Goal: Information Seeking & Learning: Learn about a topic

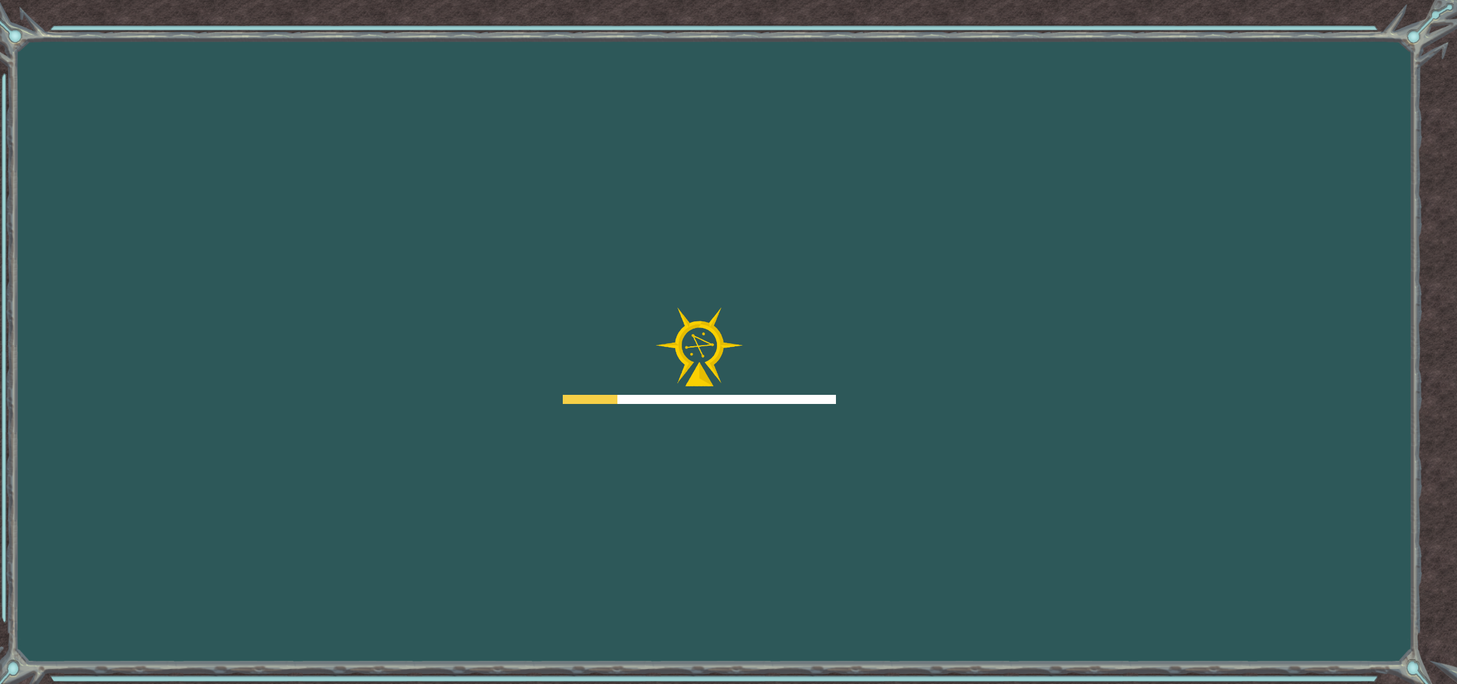
click at [994, 392] on div "Goals Error loading from server. Try refreshing the page. You'll need to join a…" at bounding box center [728, 342] width 1457 height 684
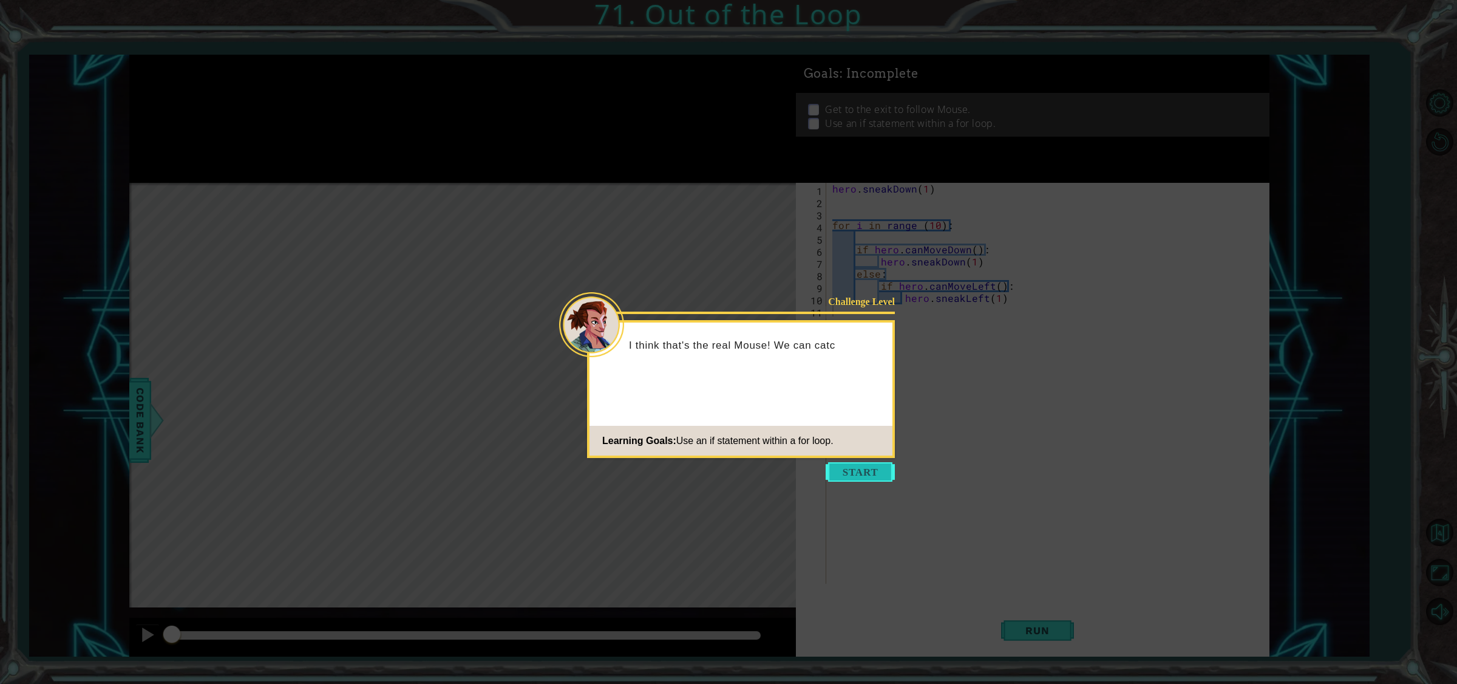
click at [845, 472] on button "Start" at bounding box center [860, 471] width 69 height 19
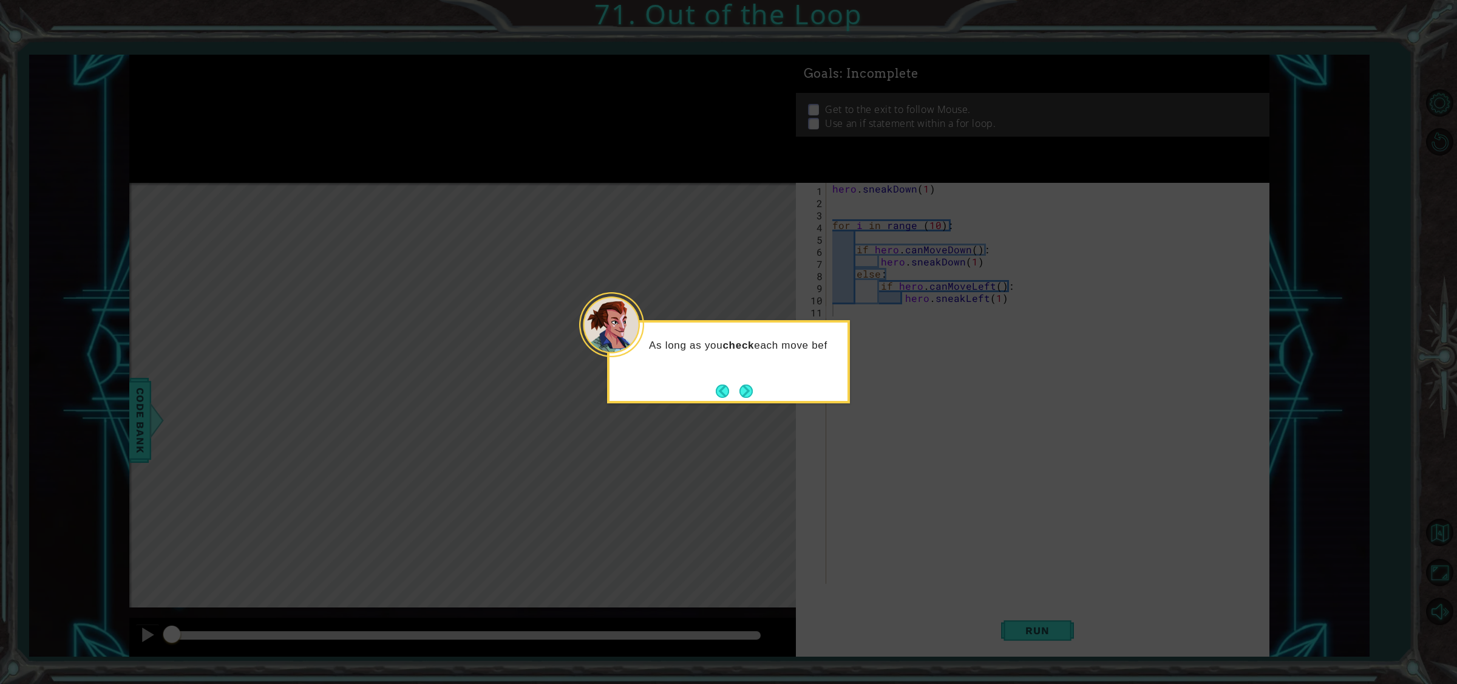
click at [748, 387] on button "Next" at bounding box center [746, 391] width 21 height 21
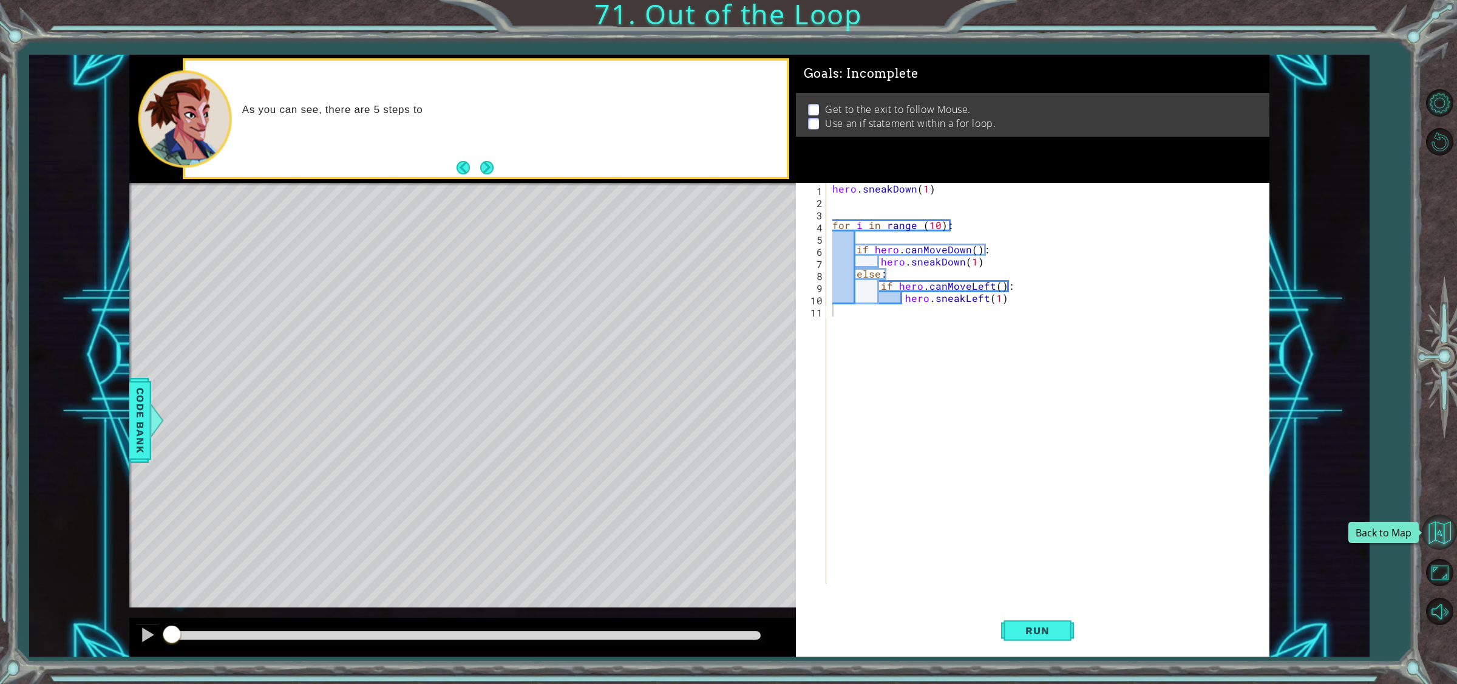
click at [1446, 532] on button "Back to Map" at bounding box center [1439, 531] width 35 height 35
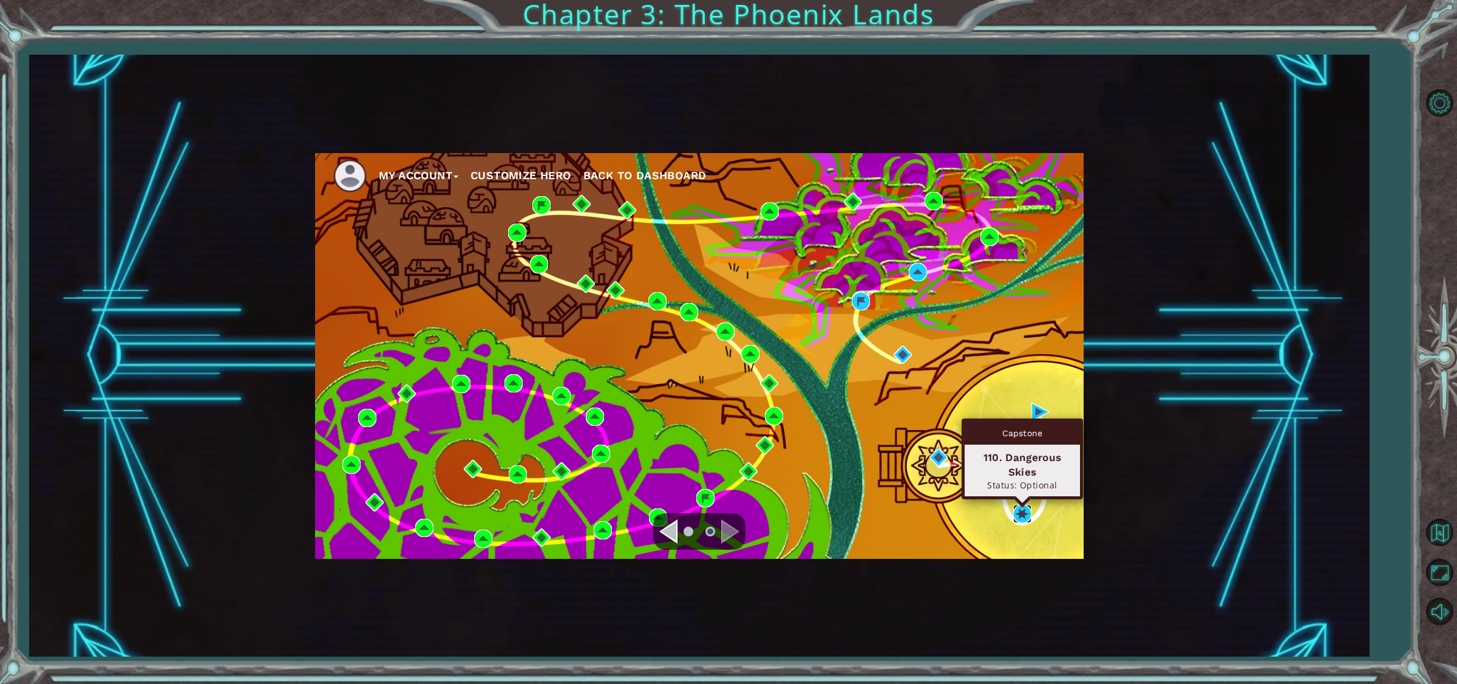
click at [1026, 508] on img at bounding box center [1022, 513] width 18 height 18
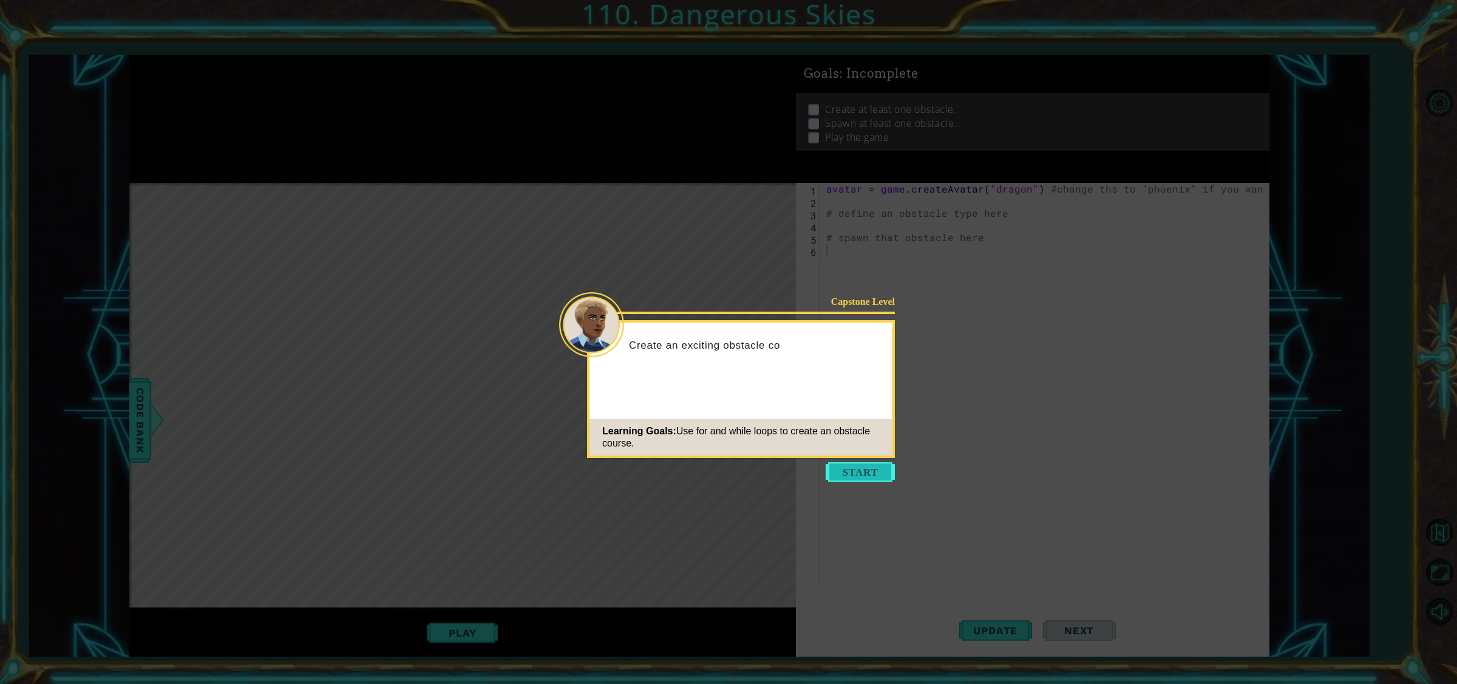
click at [869, 466] on button "Start" at bounding box center [860, 471] width 69 height 19
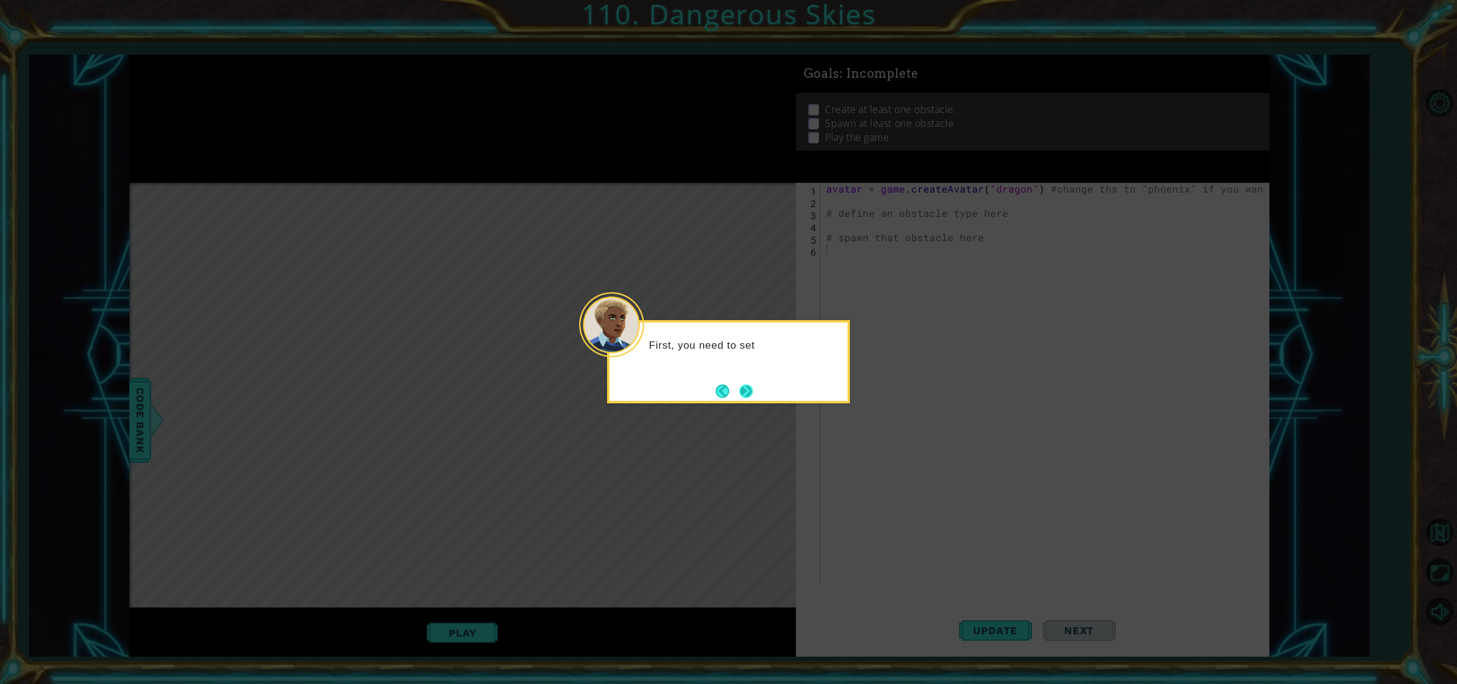
click at [750, 386] on button "Next" at bounding box center [746, 390] width 19 height 19
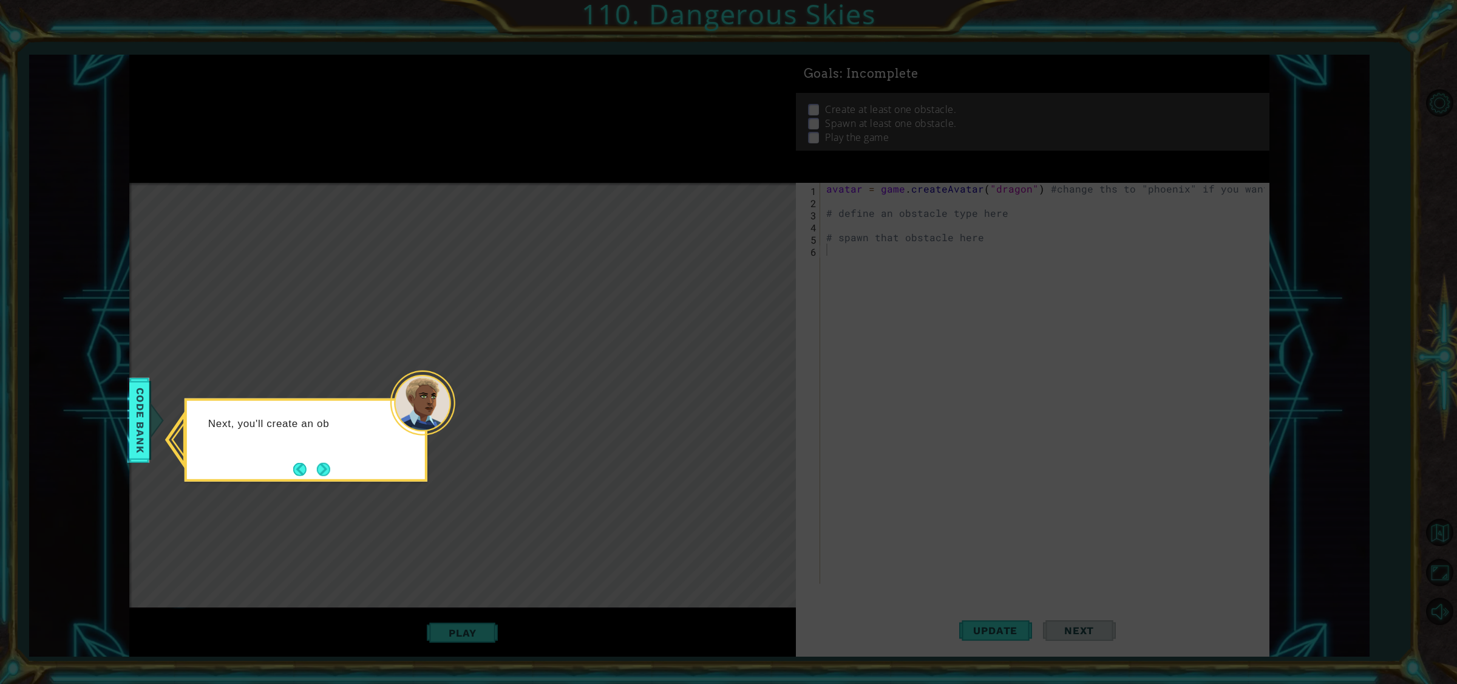
click at [317, 456] on div "Next, you'll create an ob" at bounding box center [306, 439] width 243 height 83
click at [322, 469] on button "Next" at bounding box center [324, 469] width 16 height 16
click at [322, 469] on button "Next" at bounding box center [323, 468] width 21 height 21
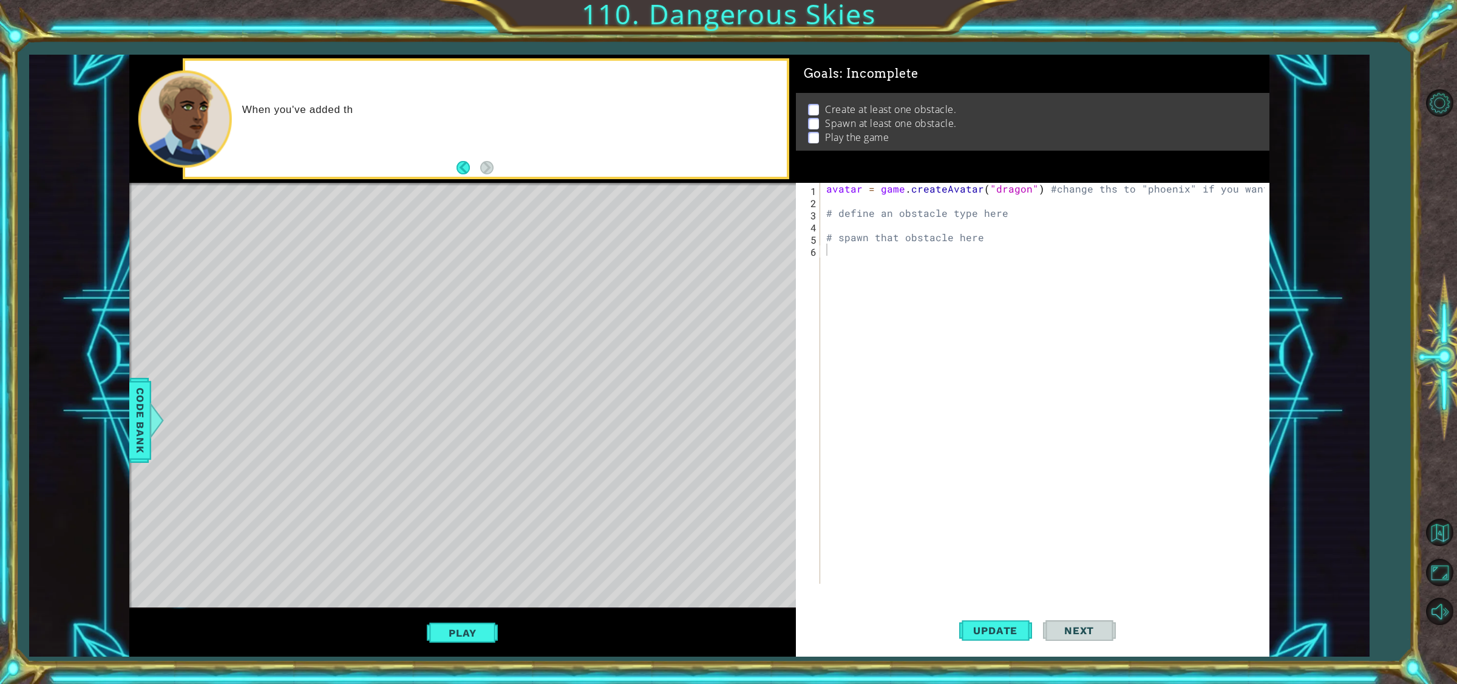
click at [465, 623] on button "Play" at bounding box center [462, 632] width 71 height 23
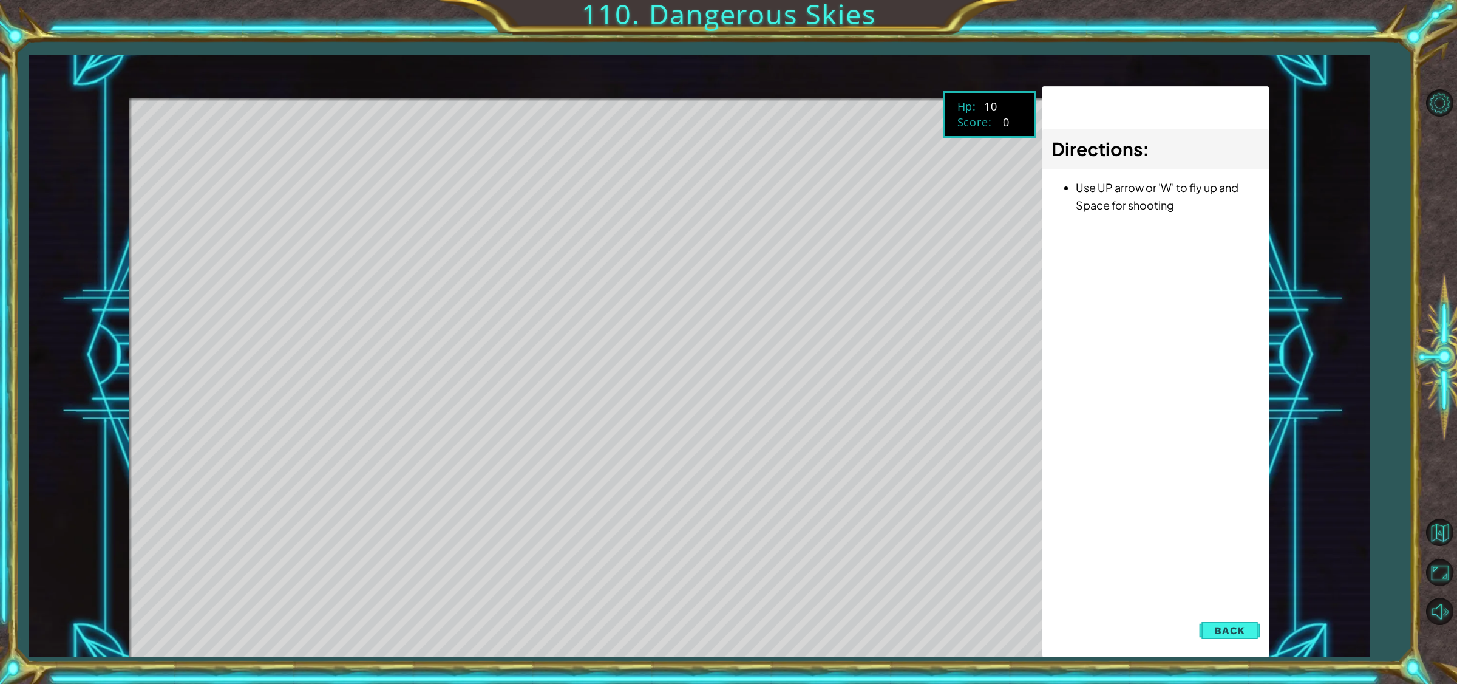
click at [1237, 628] on span "Back" at bounding box center [1229, 630] width 31 height 12
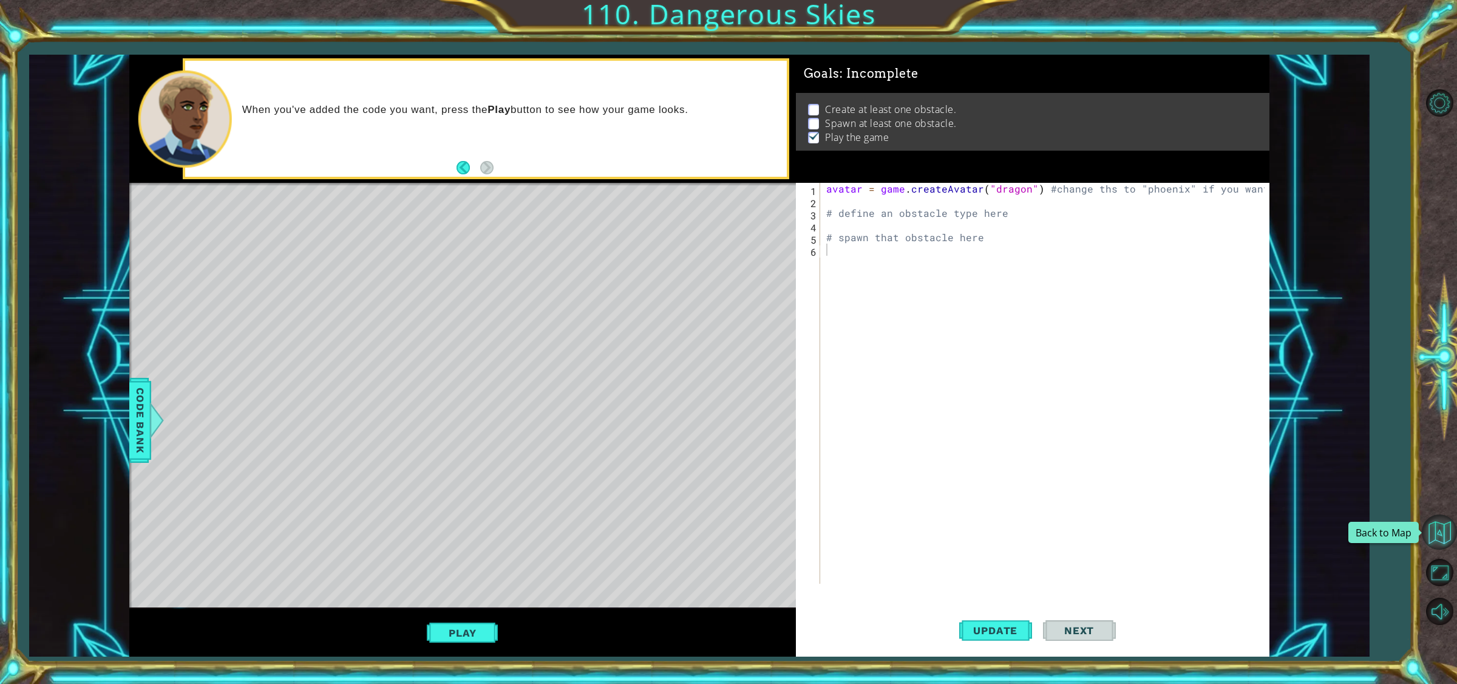
click at [1430, 534] on button "Back to Map" at bounding box center [1439, 531] width 35 height 35
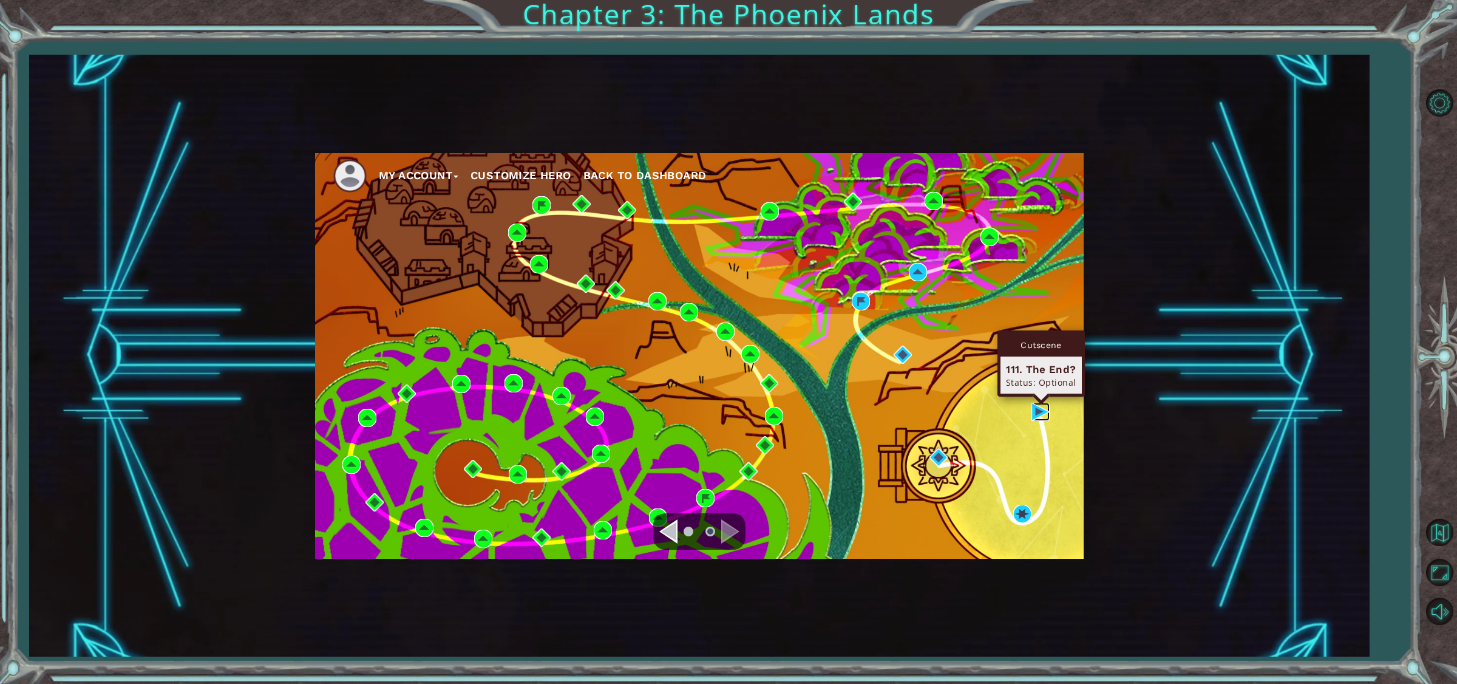
click at [1036, 415] on img at bounding box center [1040, 411] width 18 height 18
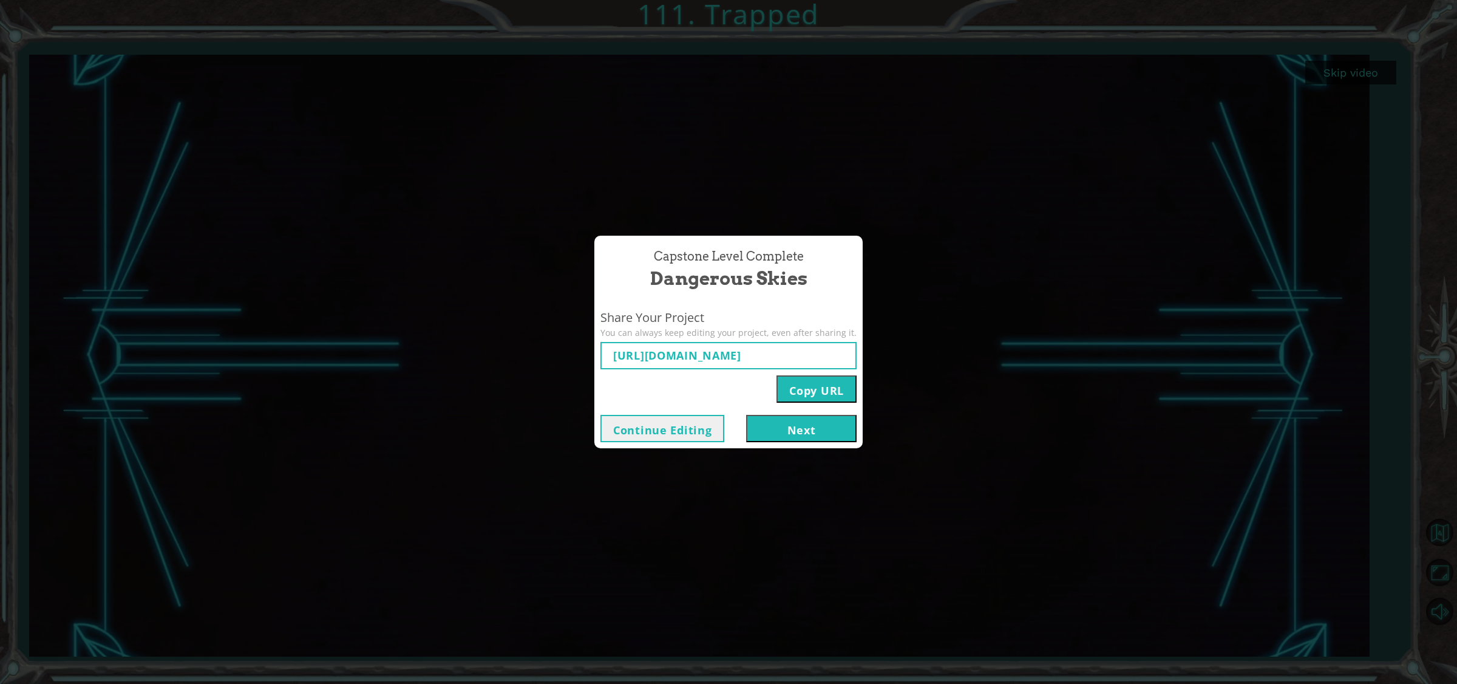
type input "[URL][DOMAIN_NAME]"
click at [682, 425] on button "Continue Editing" at bounding box center [662, 428] width 124 height 27
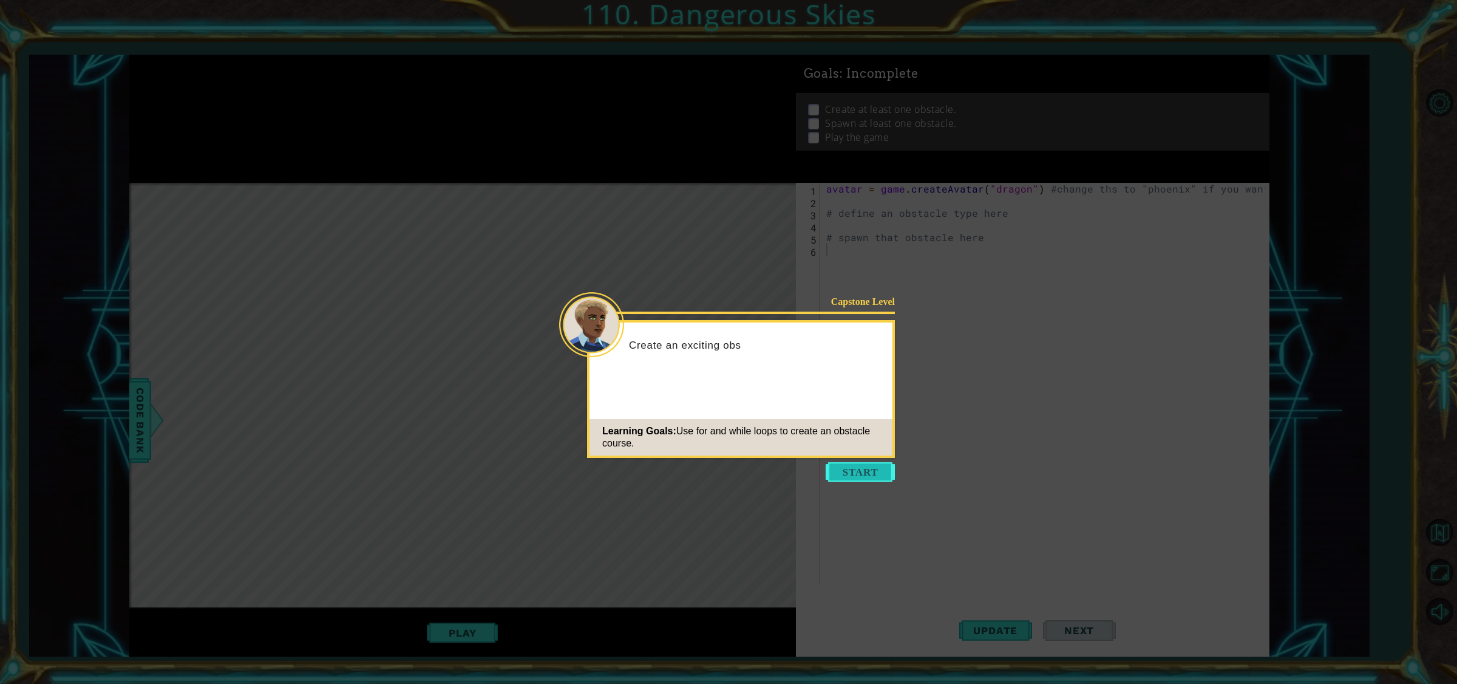
click at [875, 471] on button "Start" at bounding box center [860, 471] width 69 height 19
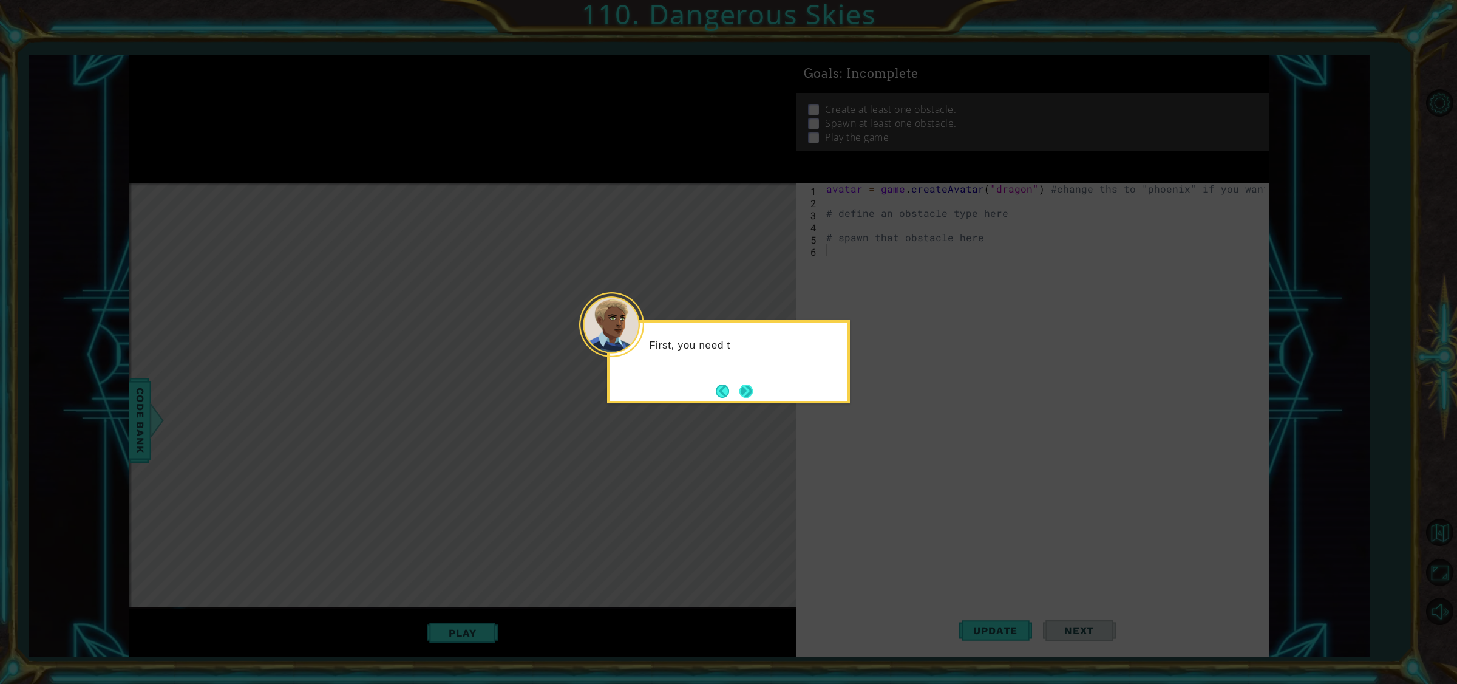
click at [745, 384] on button "Next" at bounding box center [745, 390] width 15 height 15
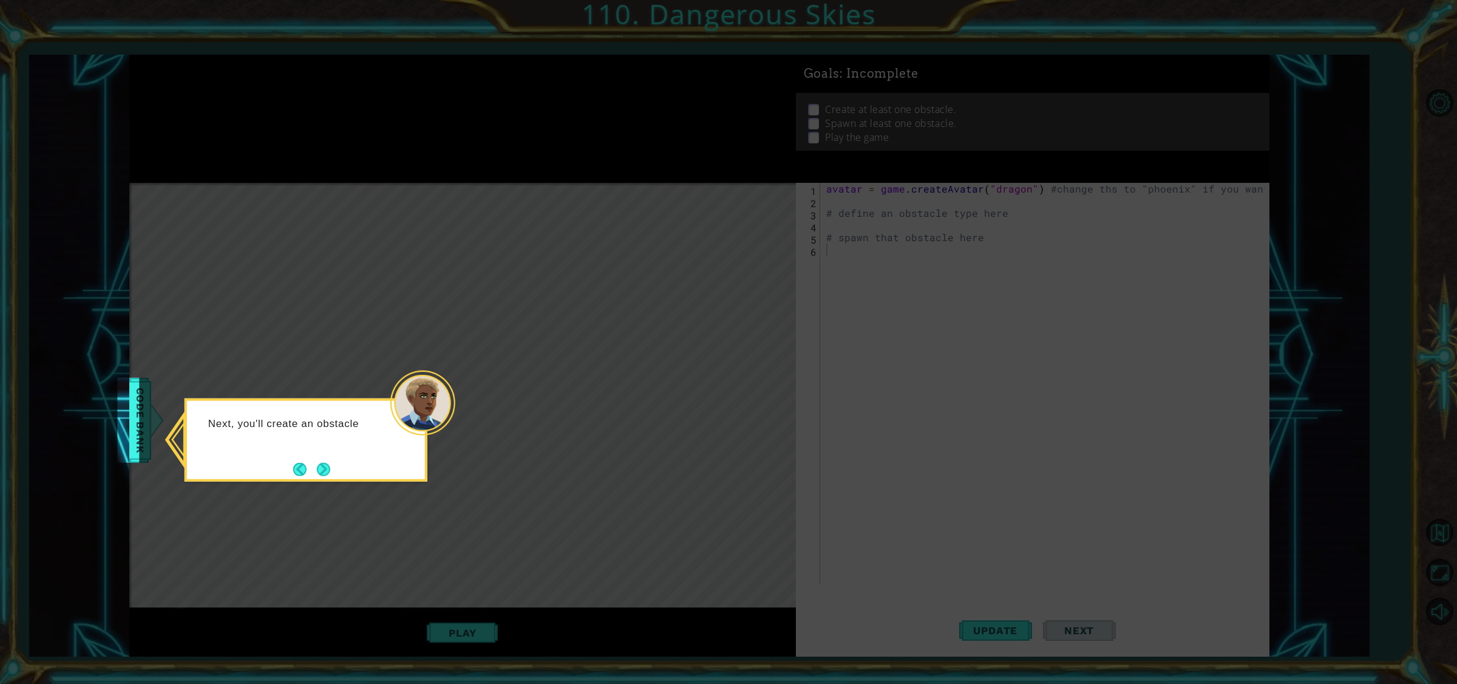
click at [320, 462] on button "Next" at bounding box center [323, 468] width 13 height 13
click at [320, 460] on div "Make s" at bounding box center [306, 439] width 243 height 83
click at [325, 466] on button "Next" at bounding box center [323, 469] width 20 height 20
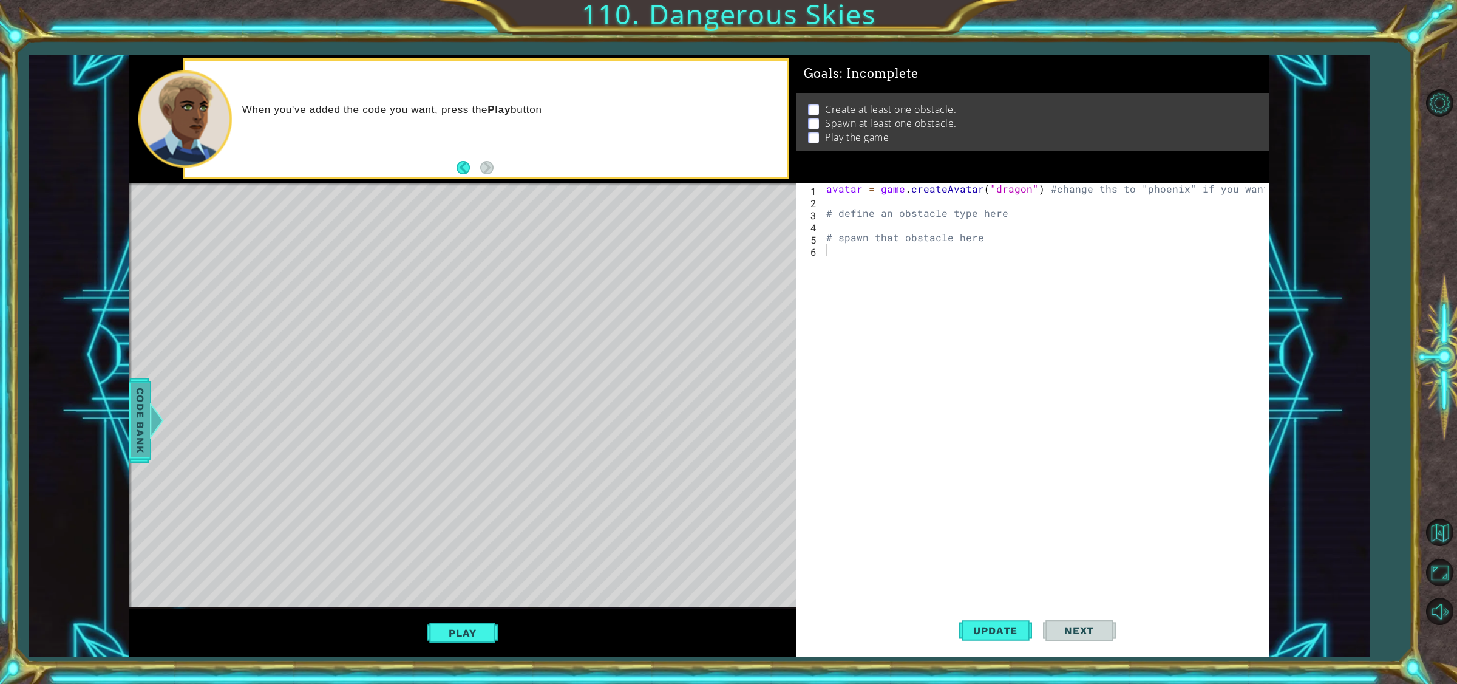
click at [144, 395] on div "Code Bank" at bounding box center [134, 420] width 22 height 85
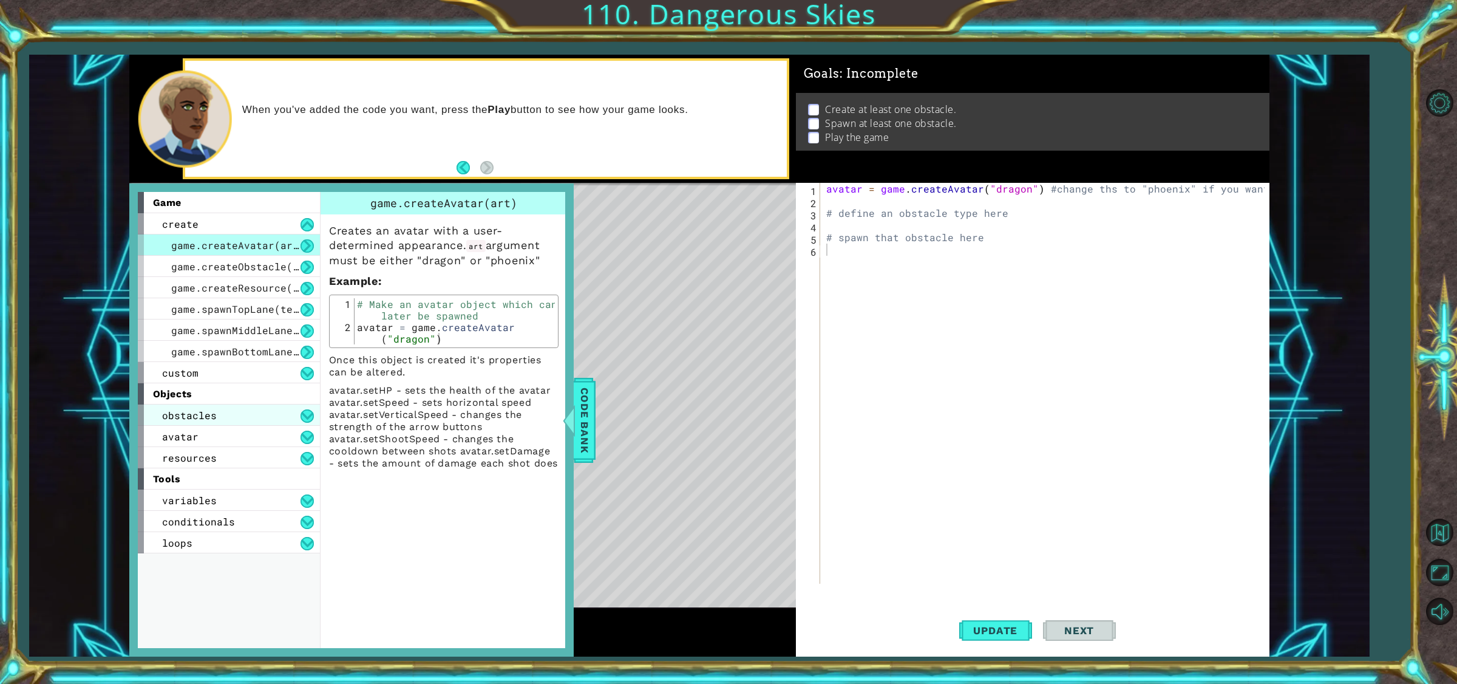
click at [311, 404] on div "obstacles" at bounding box center [229, 414] width 182 height 21
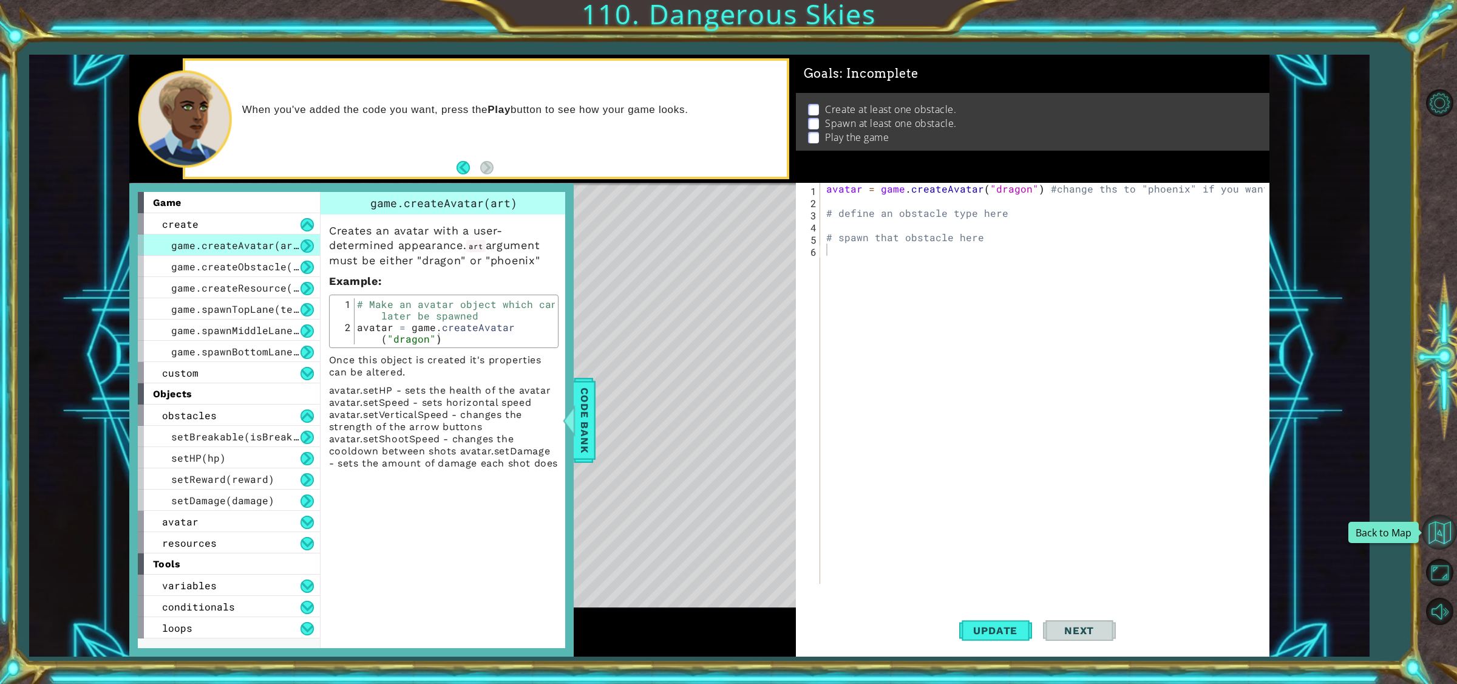
click at [1440, 521] on button "Back to Map" at bounding box center [1439, 531] width 35 height 35
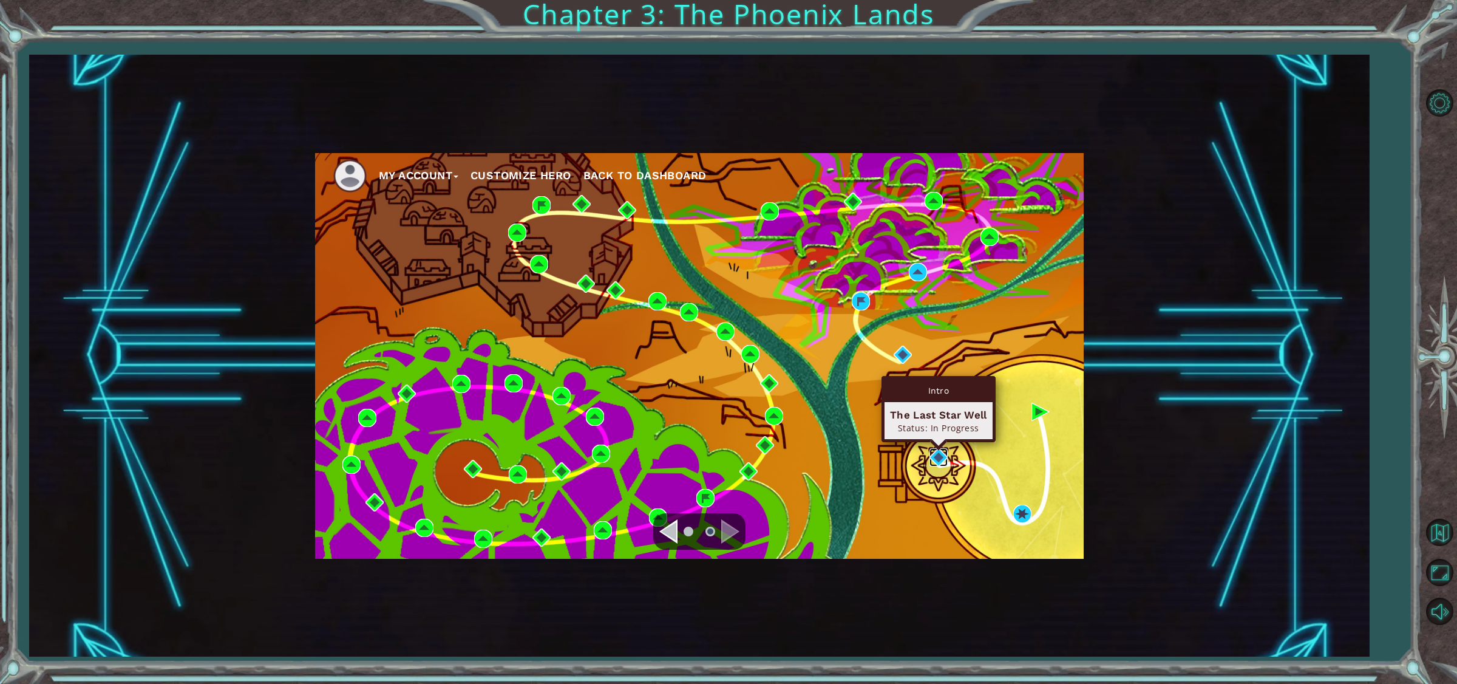
click at [942, 450] on img at bounding box center [938, 457] width 18 height 18
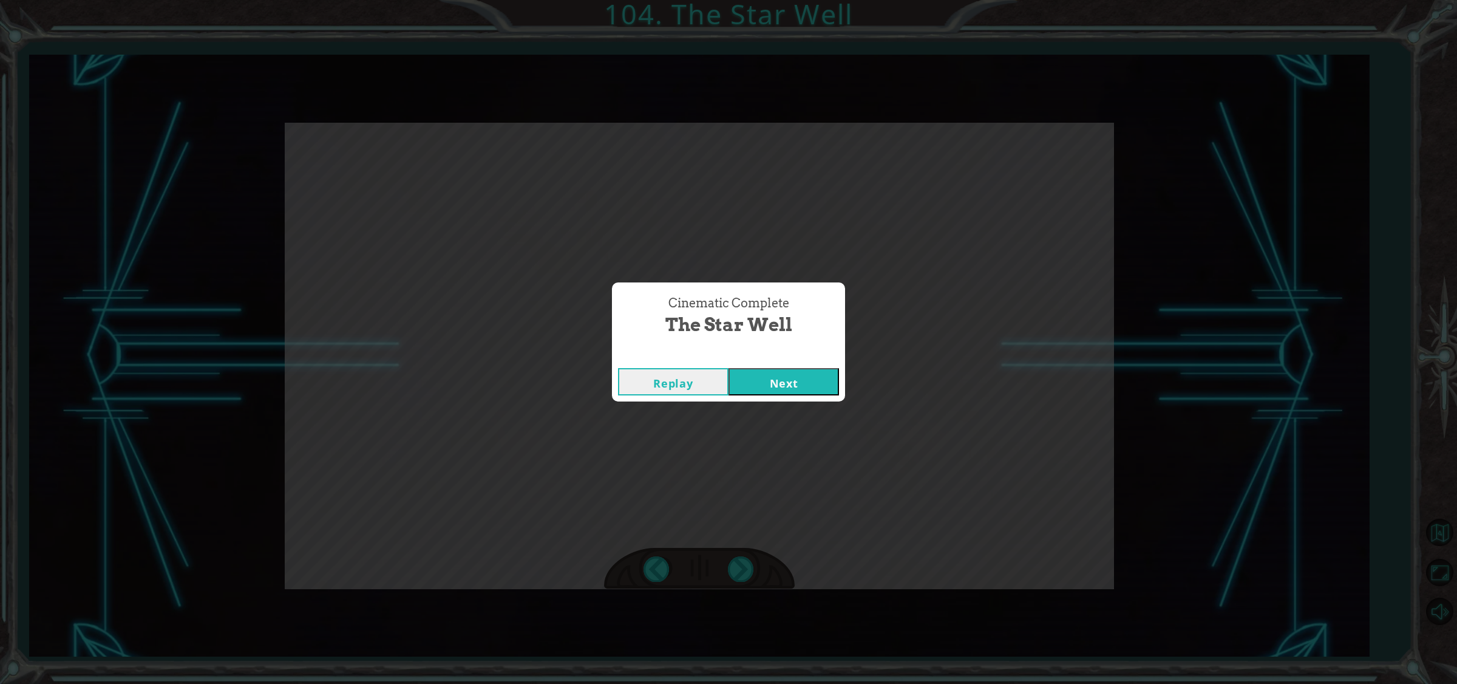
click at [704, 384] on button "Replay" at bounding box center [673, 381] width 110 height 27
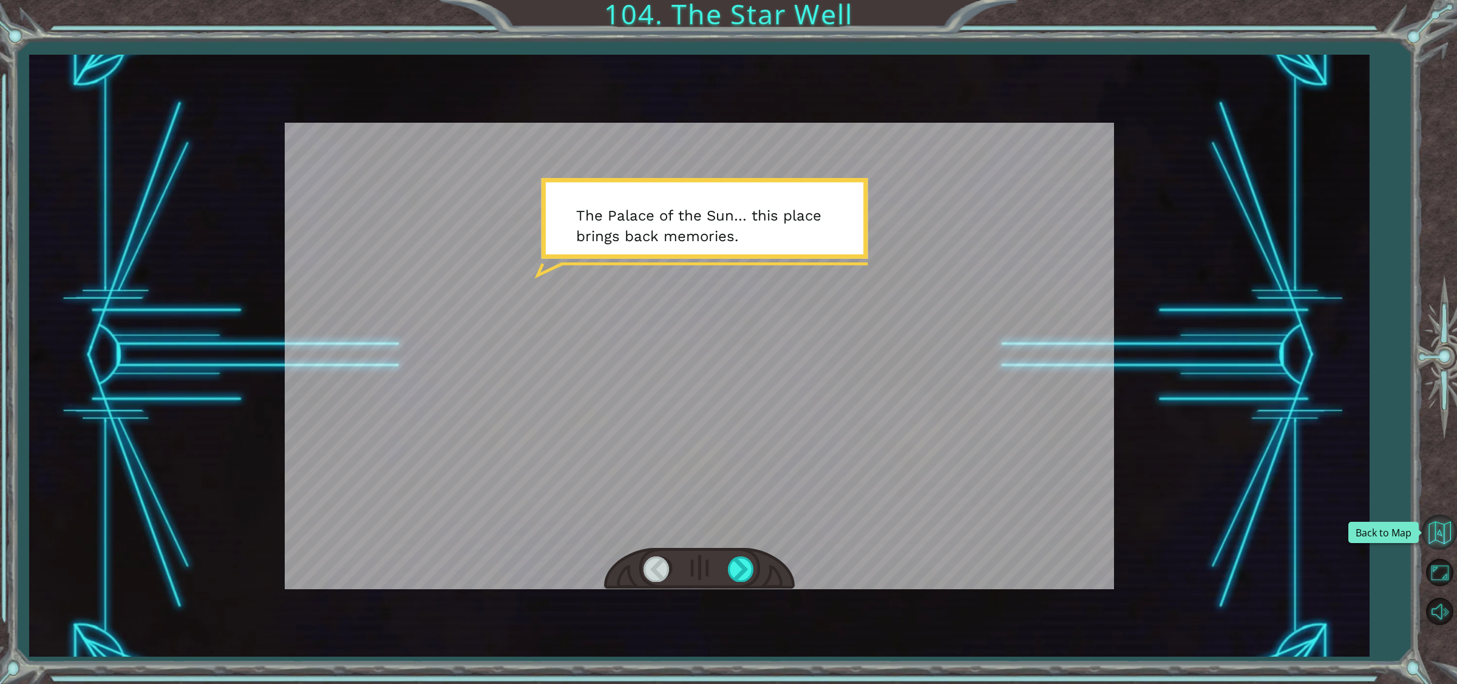
click at [1433, 520] on button "Back to Map" at bounding box center [1439, 531] width 35 height 35
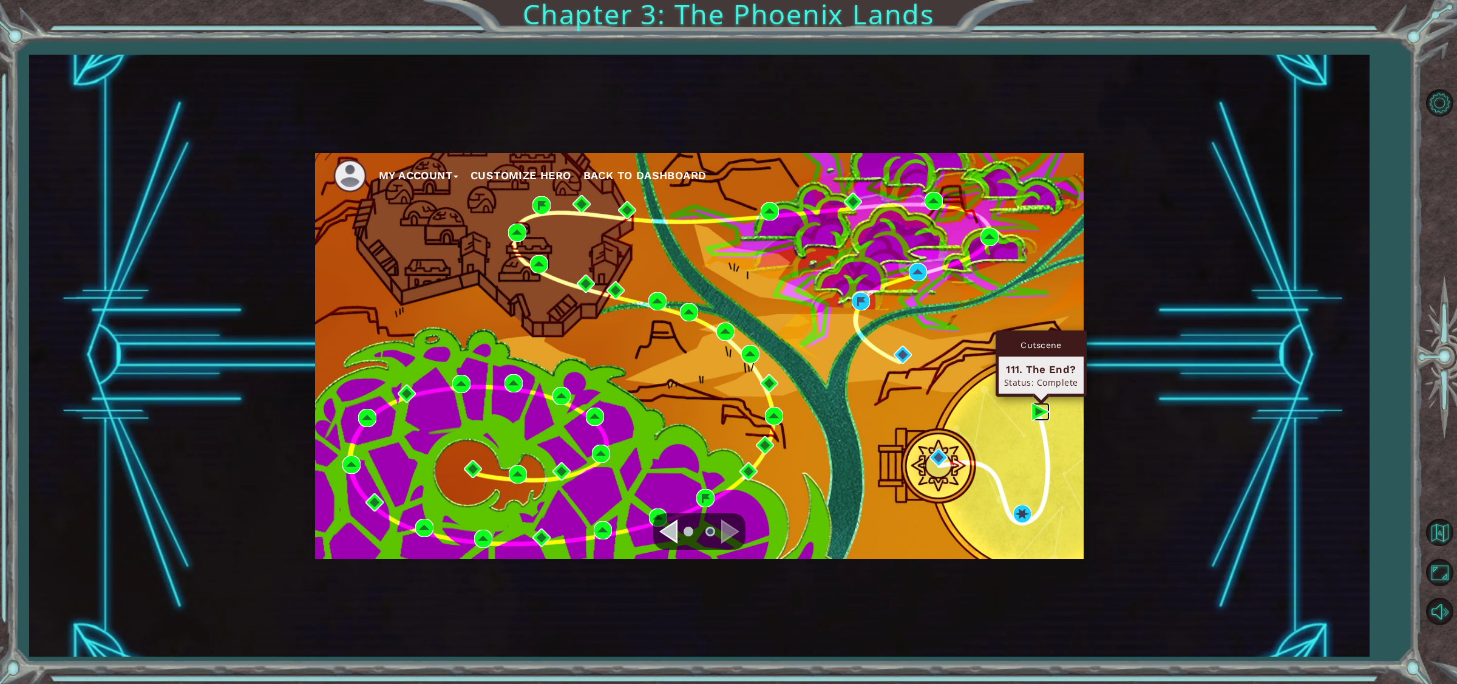
click at [1032, 407] on img at bounding box center [1040, 411] width 18 height 18
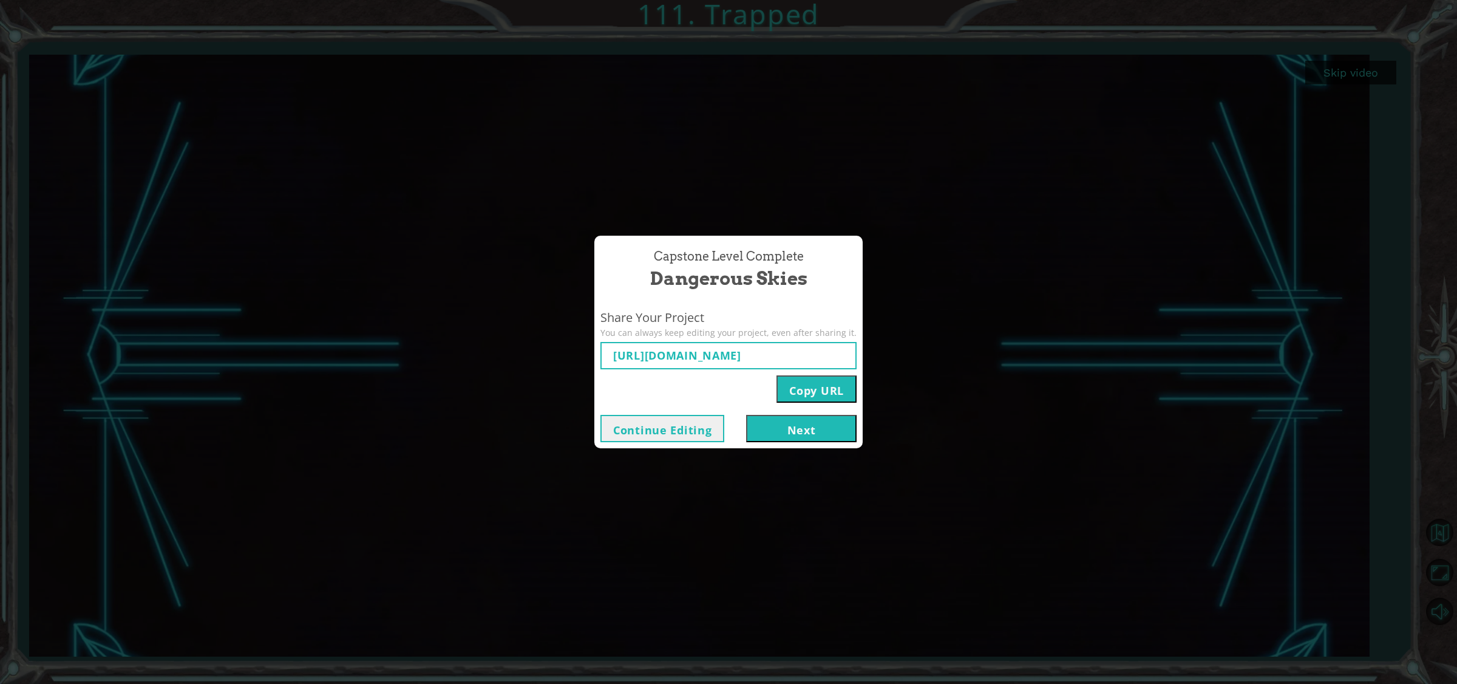
type input "[URL][DOMAIN_NAME]"
click at [758, 426] on button "Next" at bounding box center [801, 428] width 110 height 27
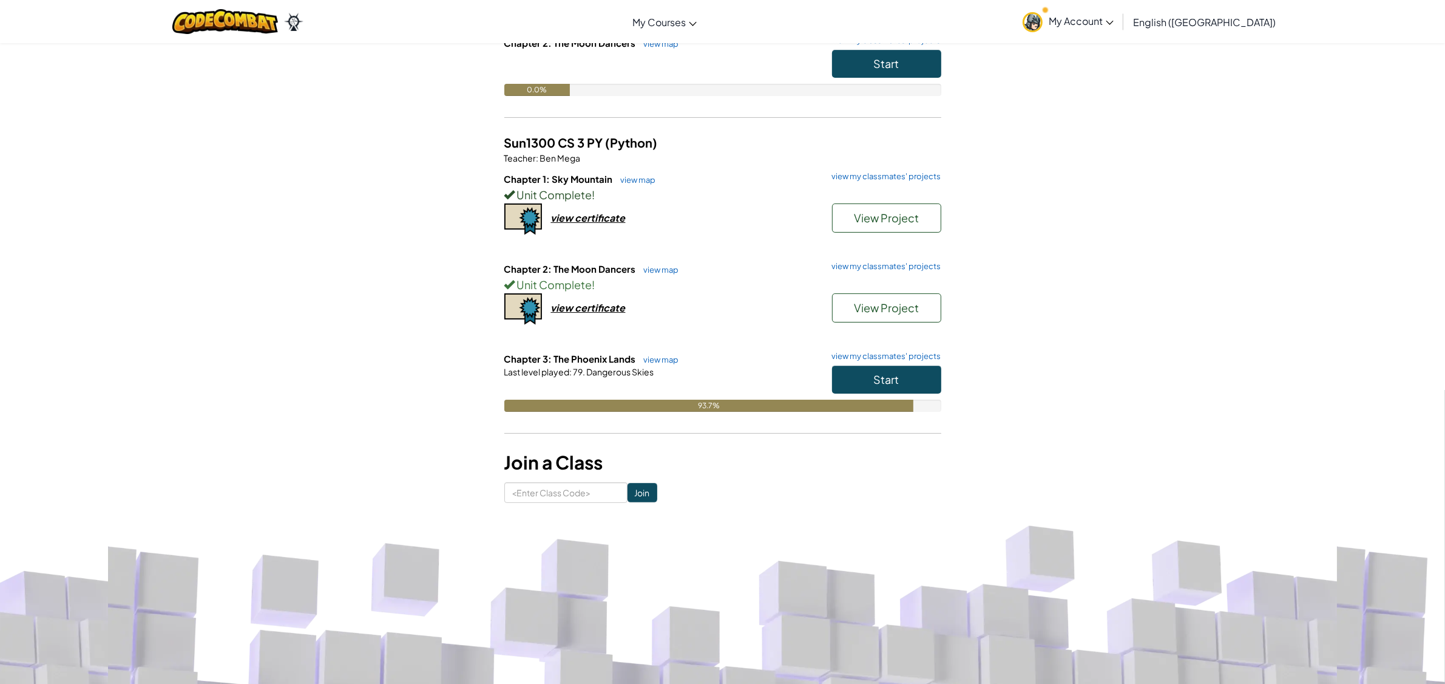
scroll to position [440, 0]
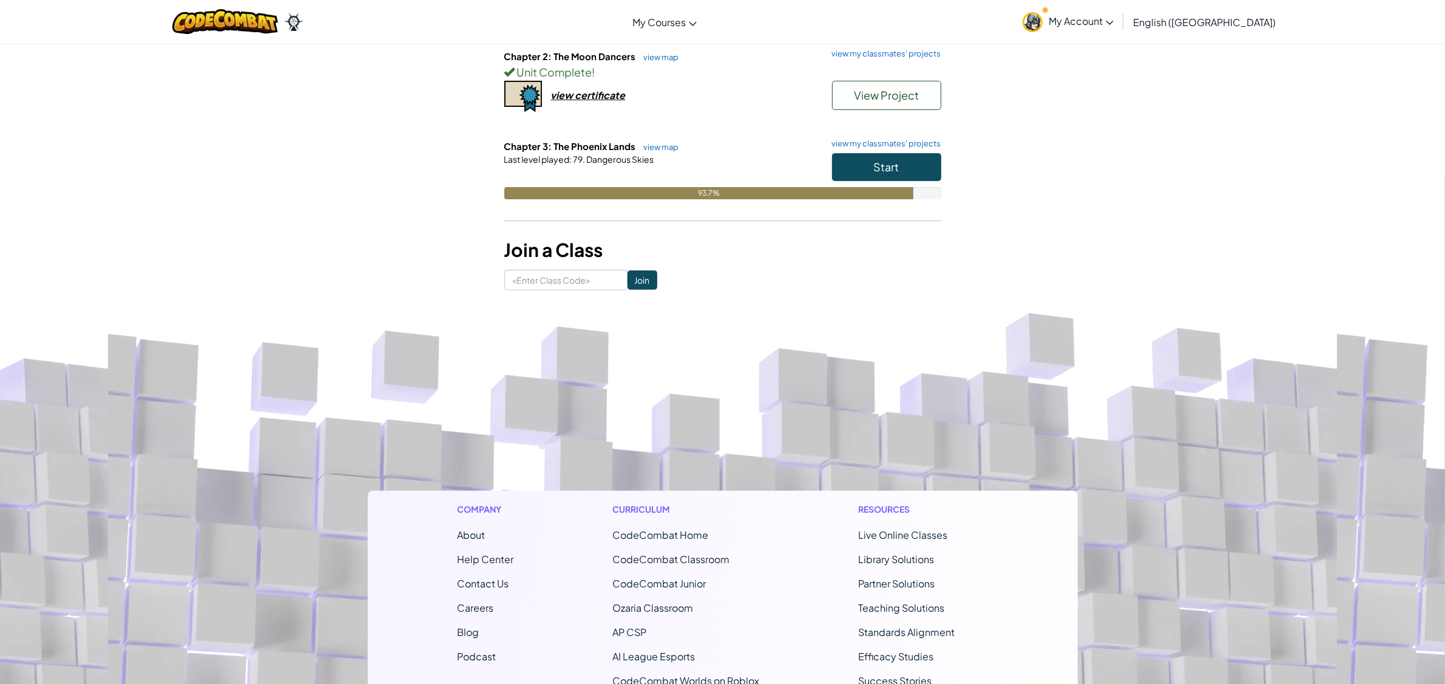
click at [572, 426] on footer "Company About Help Center Contact Us Careers Blog Podcast Curriculum CodeCombat…" at bounding box center [722, 636] width 1445 height 657
click at [841, 168] on button "Start" at bounding box center [886, 167] width 109 height 28
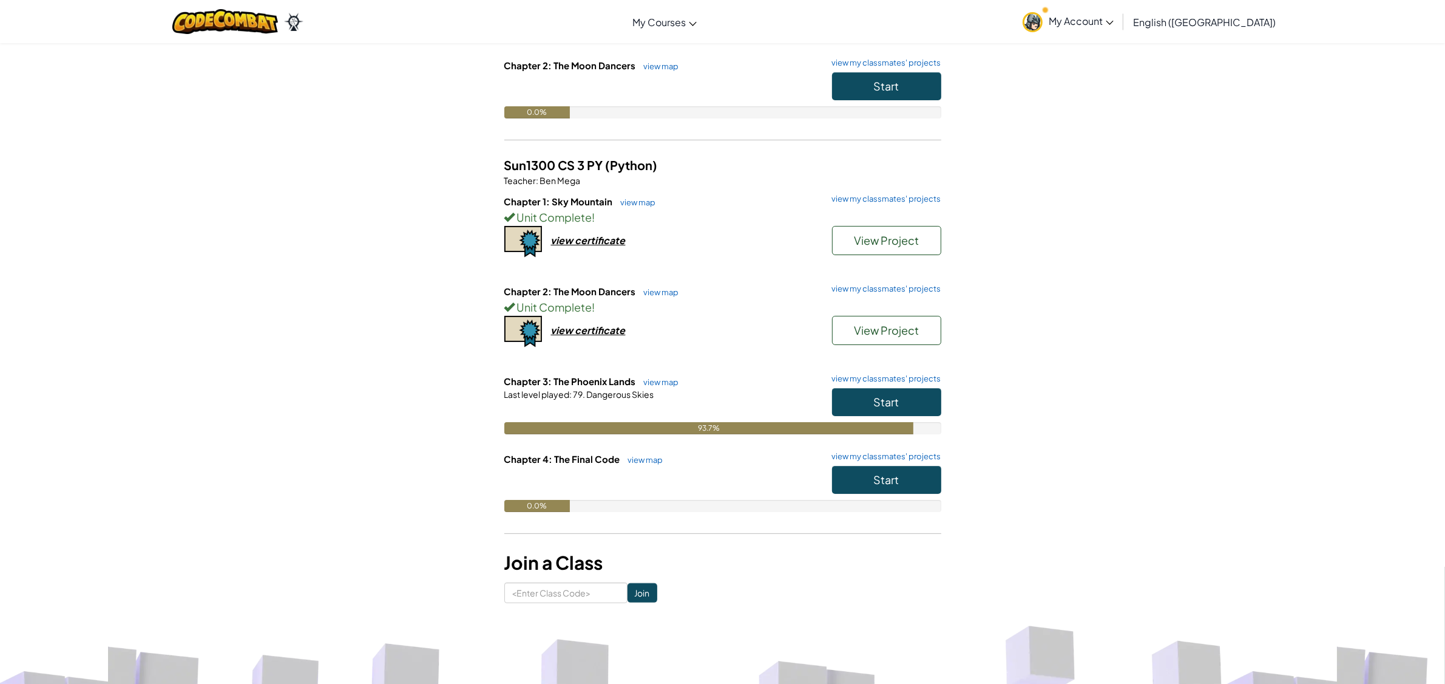
scroll to position [213, 0]
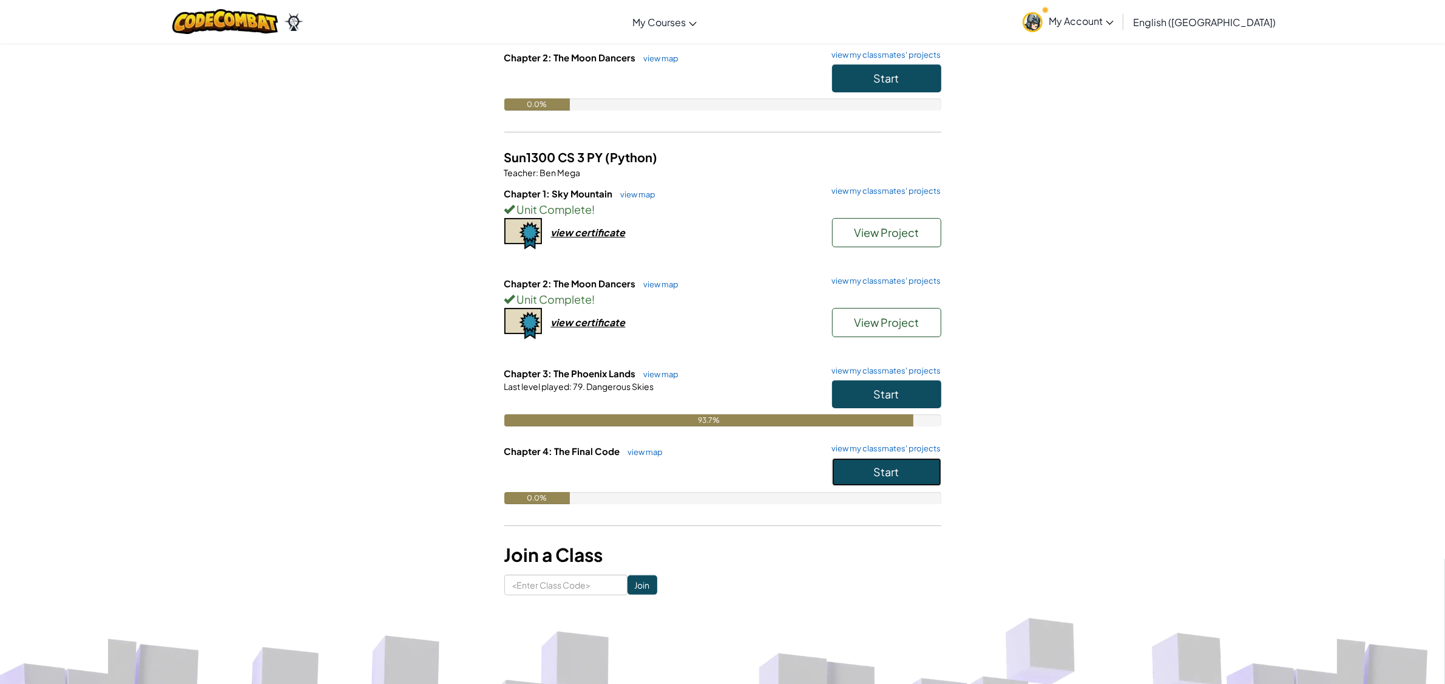
click at [892, 471] on span "Start" at bounding box center [886, 471] width 25 height 14
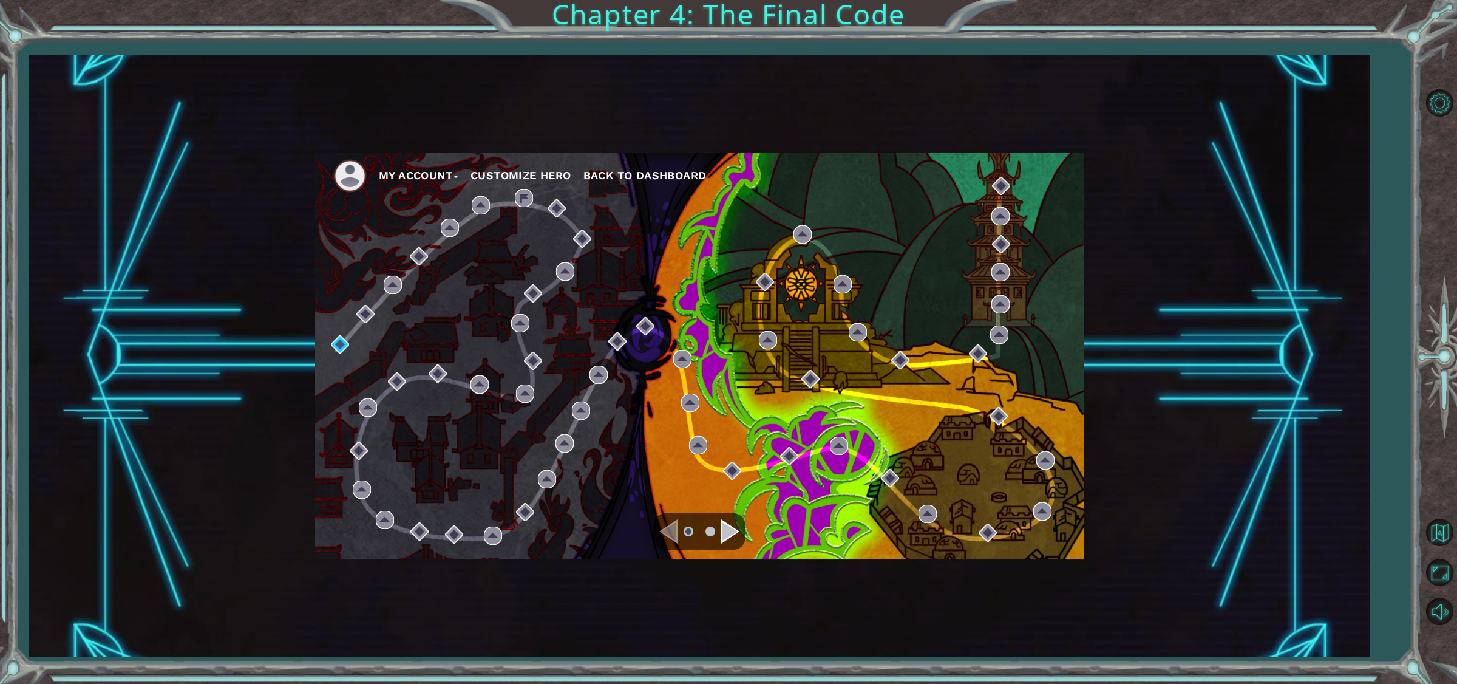
click at [730, 526] on div "Navigate to the next page" at bounding box center [730, 531] width 18 height 24
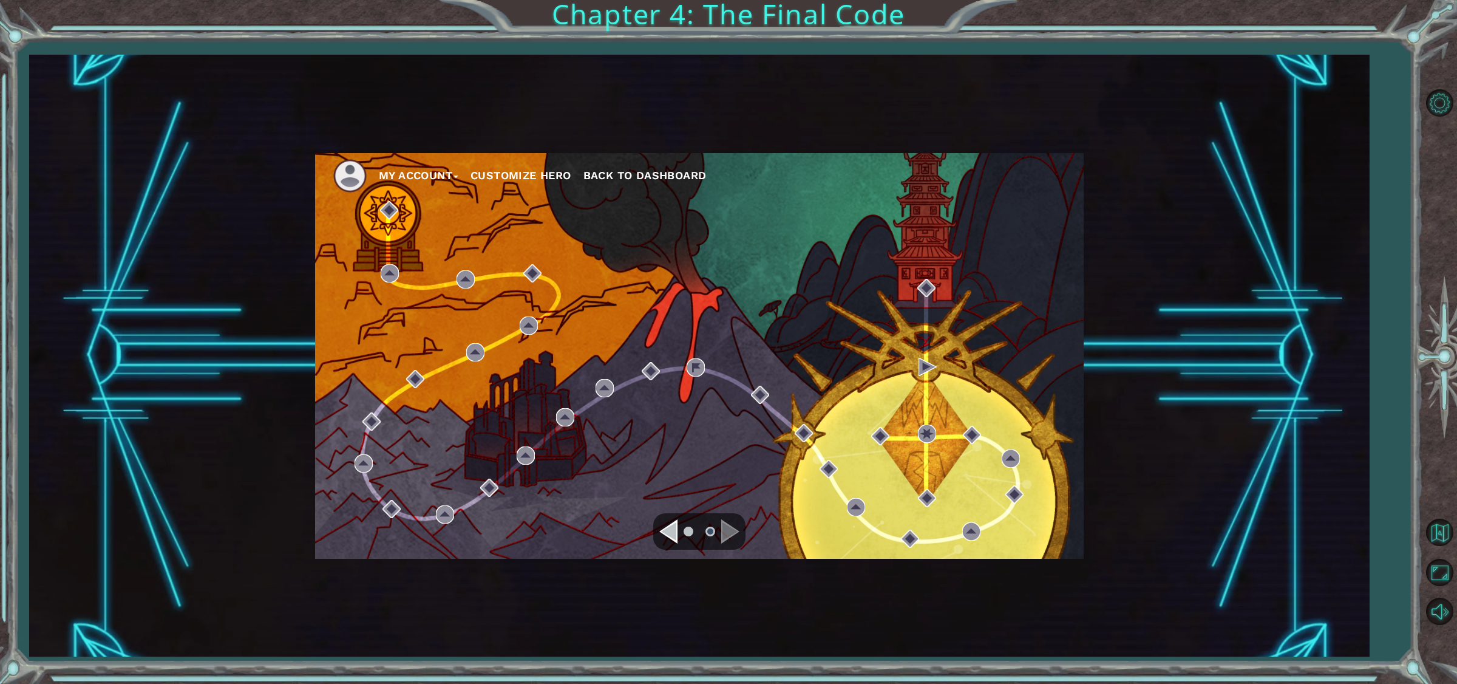
click at [671, 525] on div "Navigate to the previous page" at bounding box center [668, 531] width 18 height 24
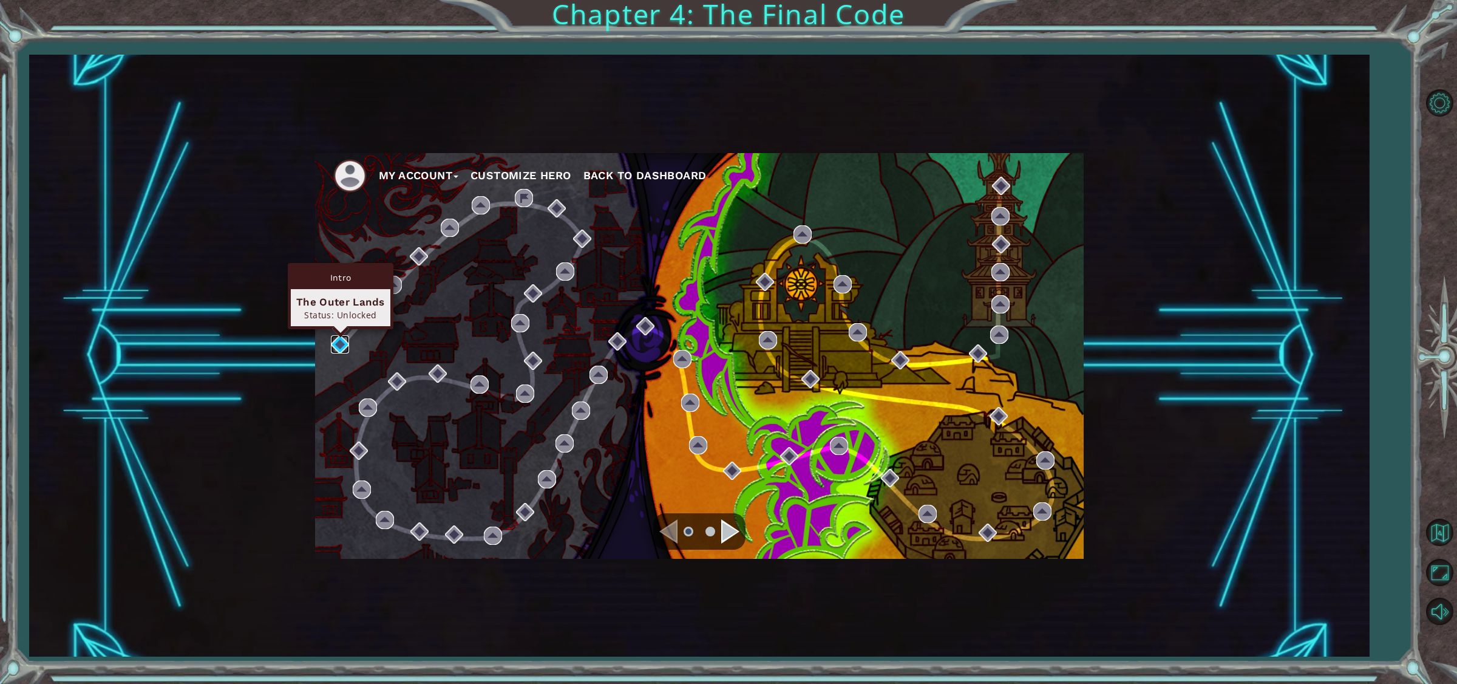
click at [344, 343] on img at bounding box center [340, 344] width 18 height 18
click at [344, 343] on body "My Account Customize Hero Back to Dashboard Chapter 4: The Final Code Intro Bac…" at bounding box center [728, 342] width 1457 height 684
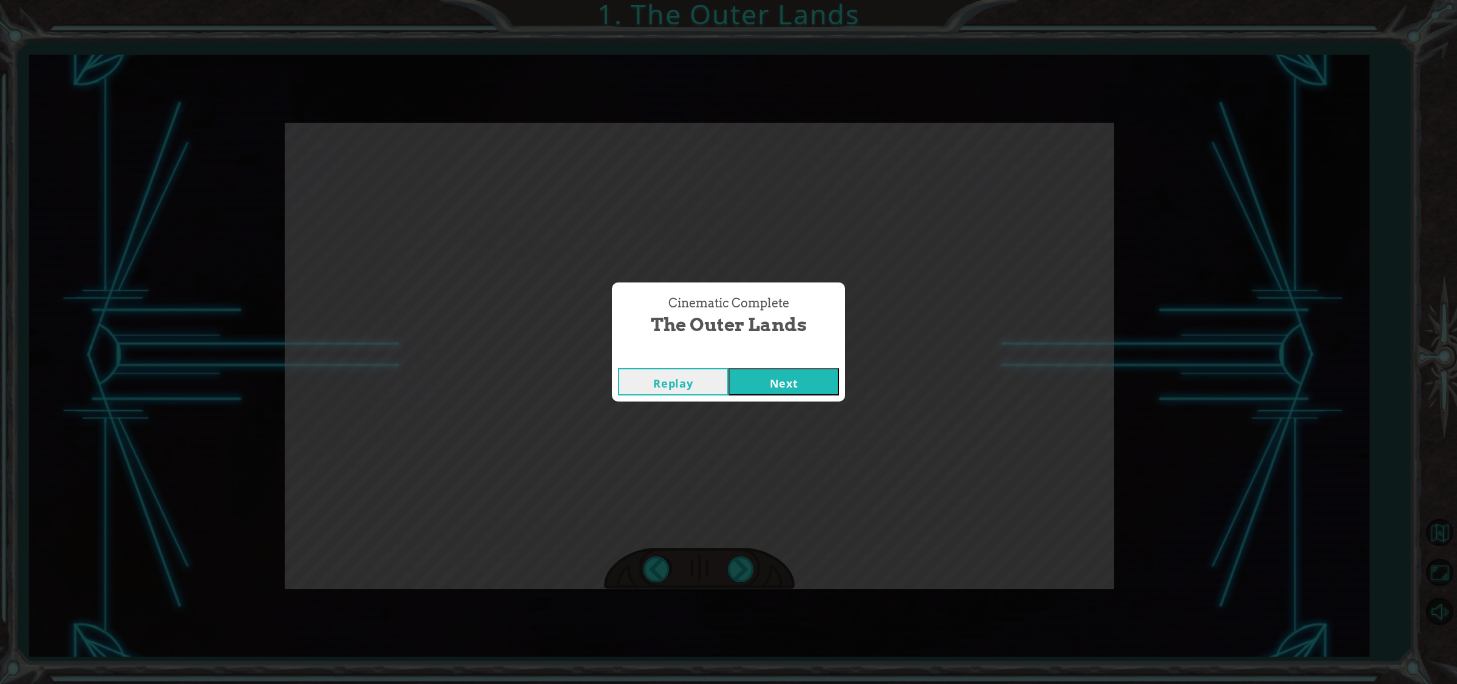
click at [739, 378] on button "Next" at bounding box center [783, 381] width 110 height 27
